Goal: Task Accomplishment & Management: Use online tool/utility

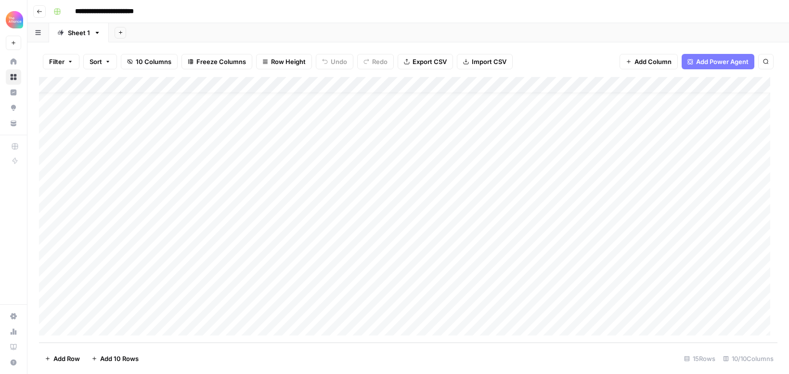
scroll to position [19, 0]
click at [101, 327] on div "Add Column" at bounding box center [408, 210] width 738 height 266
click at [108, 365] on button "Third-person" at bounding box center [111, 366] width 47 height 12
click at [190, 307] on div "Add Column" at bounding box center [408, 210] width 738 height 266
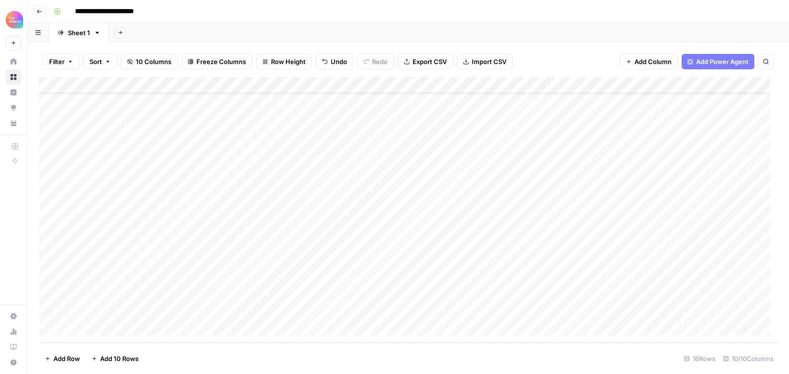
click at [190, 307] on div "Add Column" at bounding box center [408, 210] width 738 height 266
click at [190, 354] on button "Promo" at bounding box center [187, 349] width 27 height 12
click at [279, 308] on div "Add Column" at bounding box center [408, 210] width 738 height 266
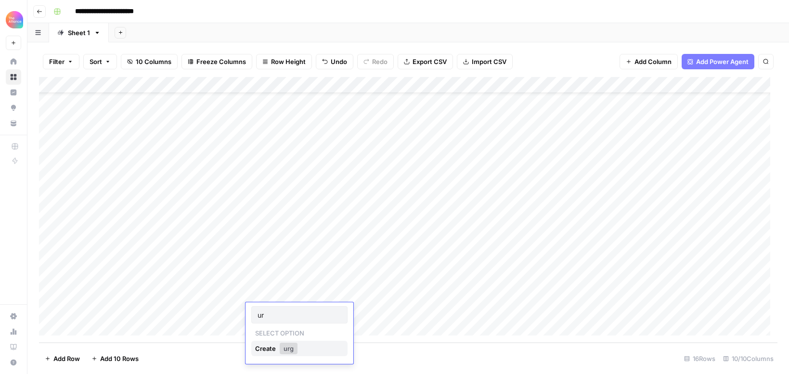
type input "u"
click at [285, 345] on button "Fear-Based" at bounding box center [282, 346] width 42 height 12
click at [409, 128] on div "Add Column" at bounding box center [408, 210] width 738 height 266
click at [348, 313] on div "Add Column" at bounding box center [408, 210] width 738 height 266
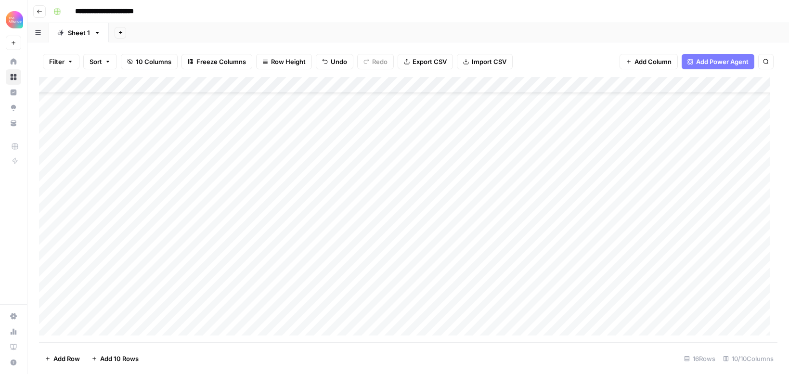
click at [514, 134] on div "Add Column" at bounding box center [408, 210] width 738 height 266
click at [521, 312] on div "Add Column" at bounding box center [408, 210] width 738 height 266
click at [681, 132] on div "Add Column" at bounding box center [408, 210] width 738 height 266
click at [675, 311] on div "Add Column" at bounding box center [408, 210] width 738 height 266
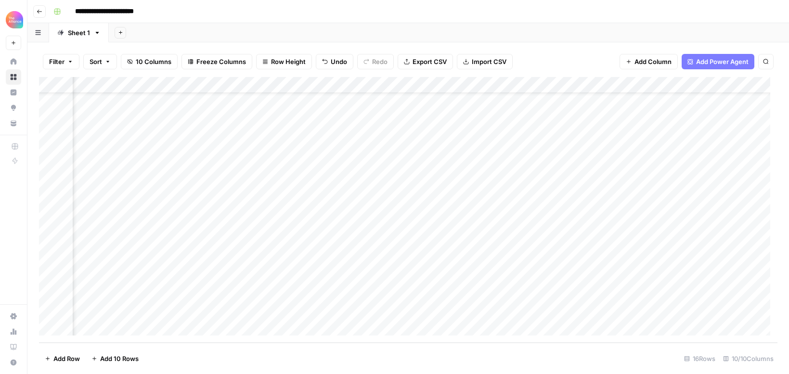
scroll to position [35, 359]
drag, startPoint x: 543, startPoint y: 307, endPoint x: 668, endPoint y: 341, distance: 129.7
click at [543, 307] on div "Add Column" at bounding box center [408, 210] width 738 height 266
click at [425, 308] on div "Add Column" at bounding box center [408, 210] width 738 height 266
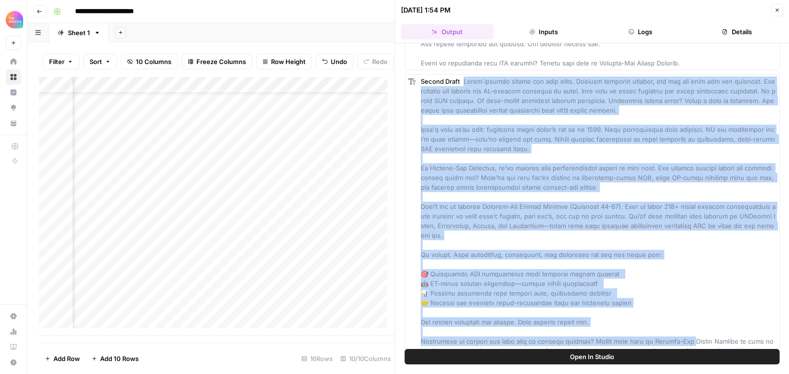
scroll to position [306, 0]
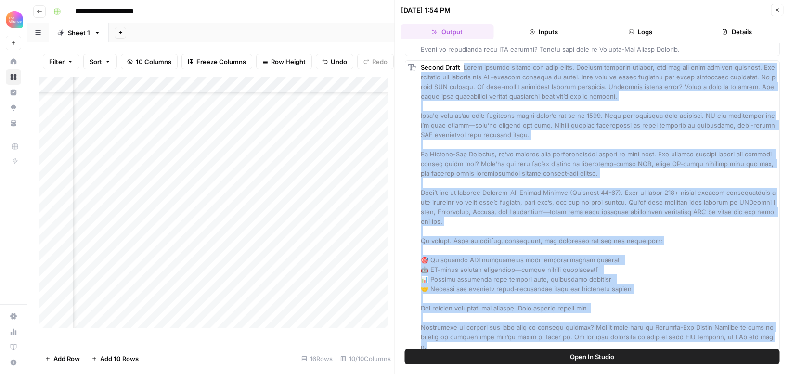
drag, startPoint x: 463, startPoint y: 80, endPoint x: 682, endPoint y: 373, distance: 366.1
click at [682, 373] on div "Hover on an element to add it as a column Add All Columns More options First Dr…" at bounding box center [592, 208] width 394 height 331
copy span "Lorem ipsumdo sitame con adip elits. Doeiusm temporin utlabor, etd mag ali enim…"
click at [678, 259] on div "Second Draft" at bounding box center [599, 207] width 356 height 289
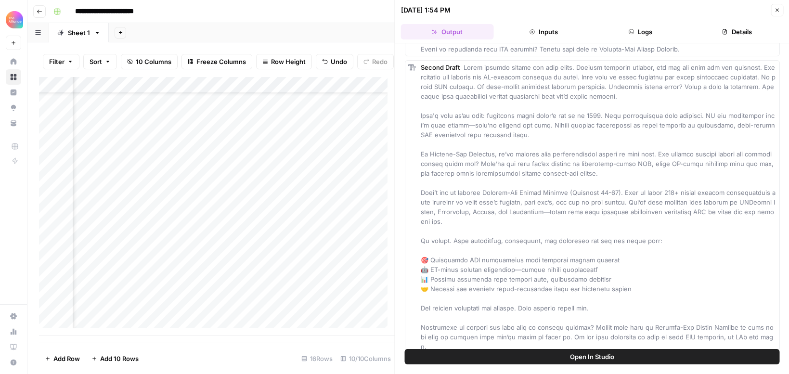
click at [772, 9] on button "Close" at bounding box center [776, 10] width 13 height 13
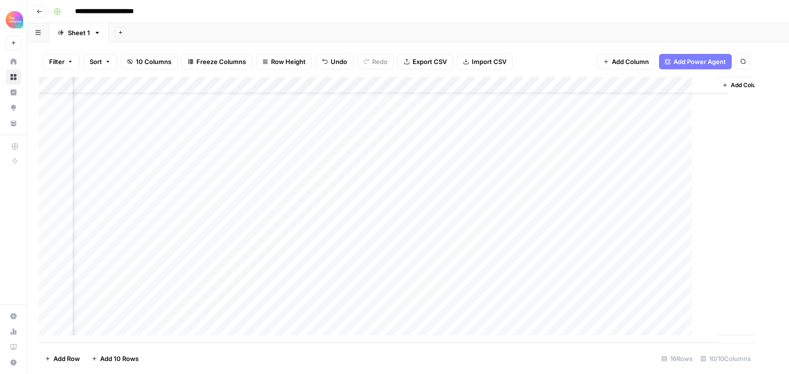
scroll to position [35, 477]
click at [381, 310] on div "Add Column" at bounding box center [408, 210] width 738 height 266
